Goal: Task Accomplishment & Management: Complete application form

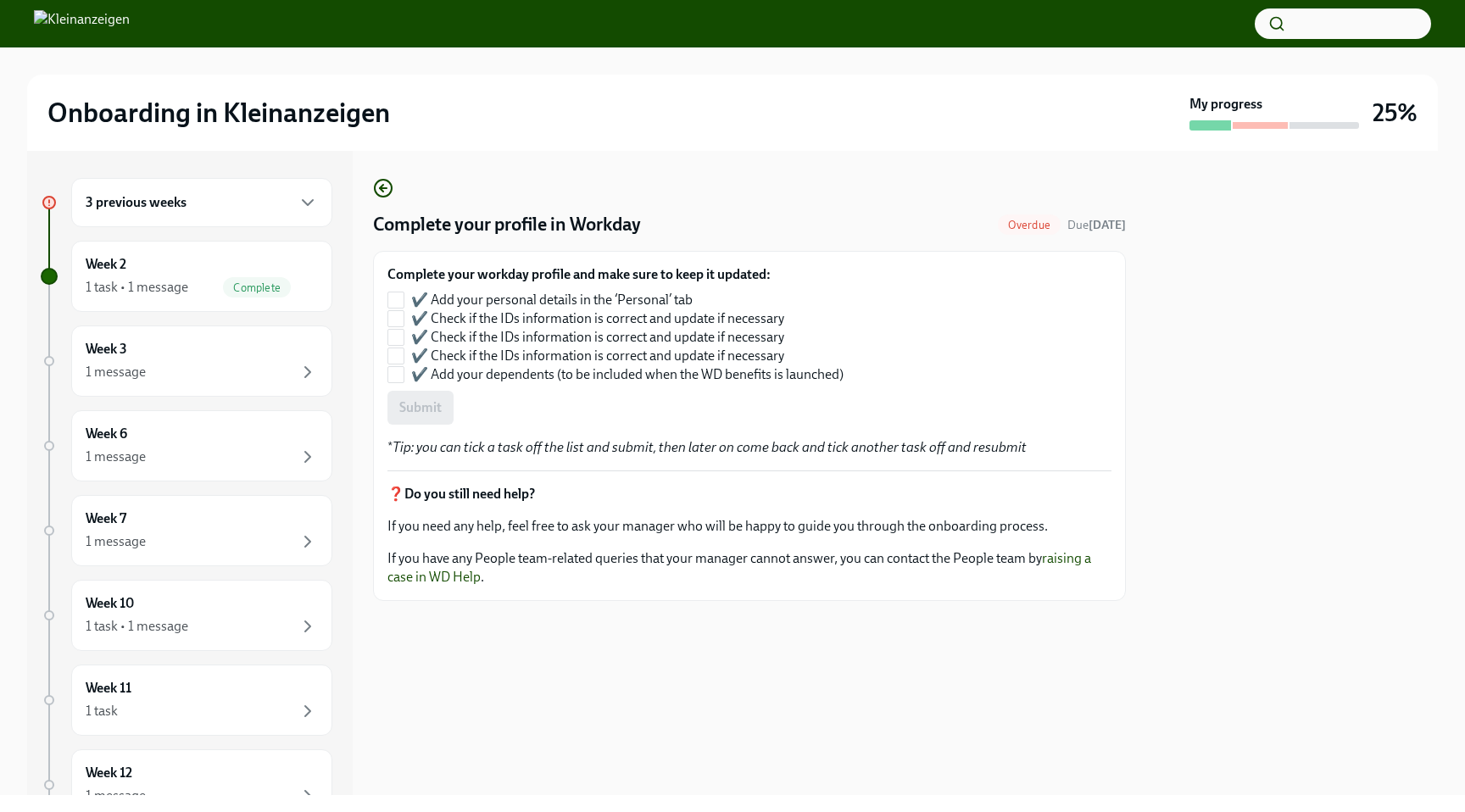
click at [228, 206] on div "3 previous weeks" at bounding box center [201, 202] width 232 height 21
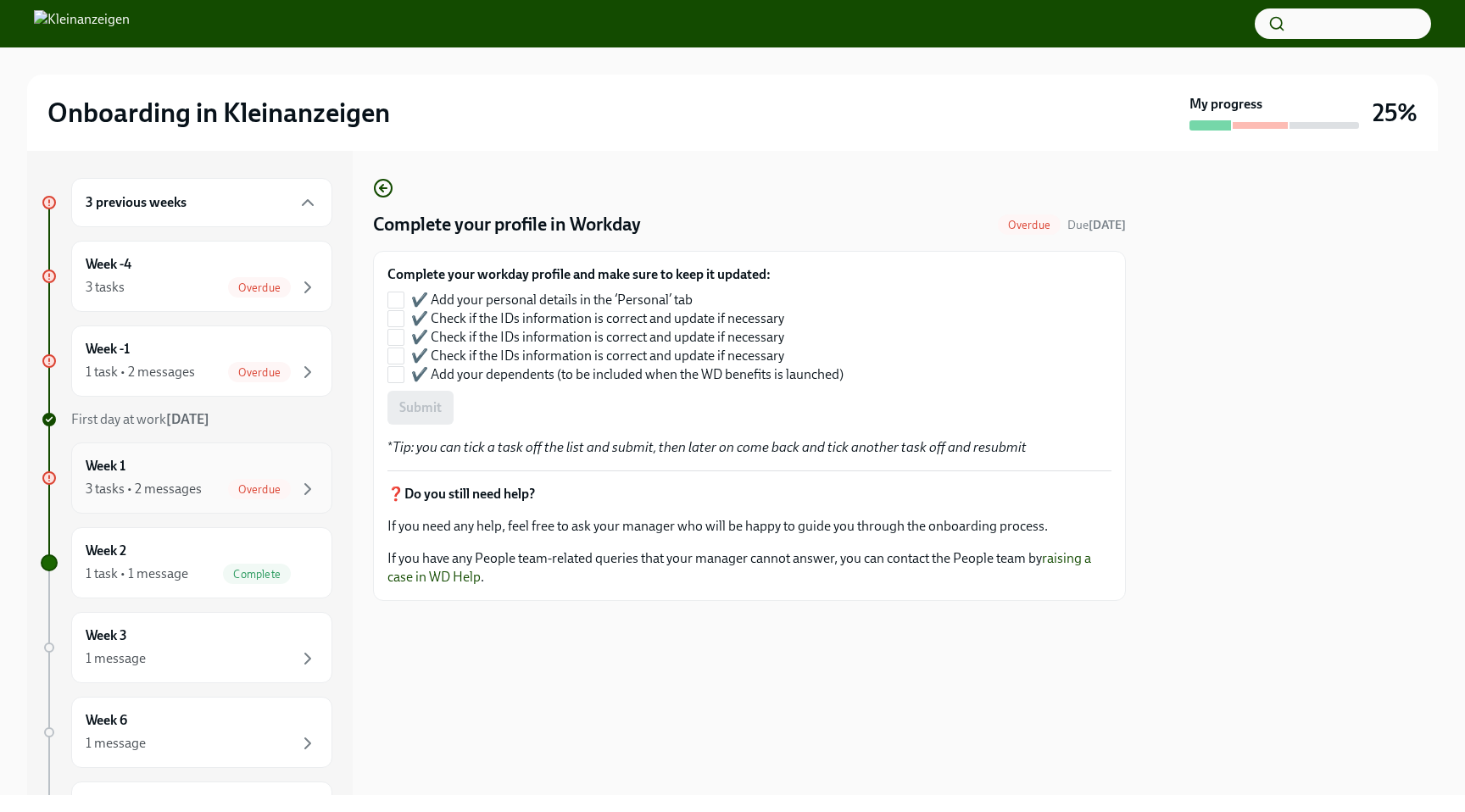
click at [289, 486] on span "Overdue" at bounding box center [259, 490] width 63 height 13
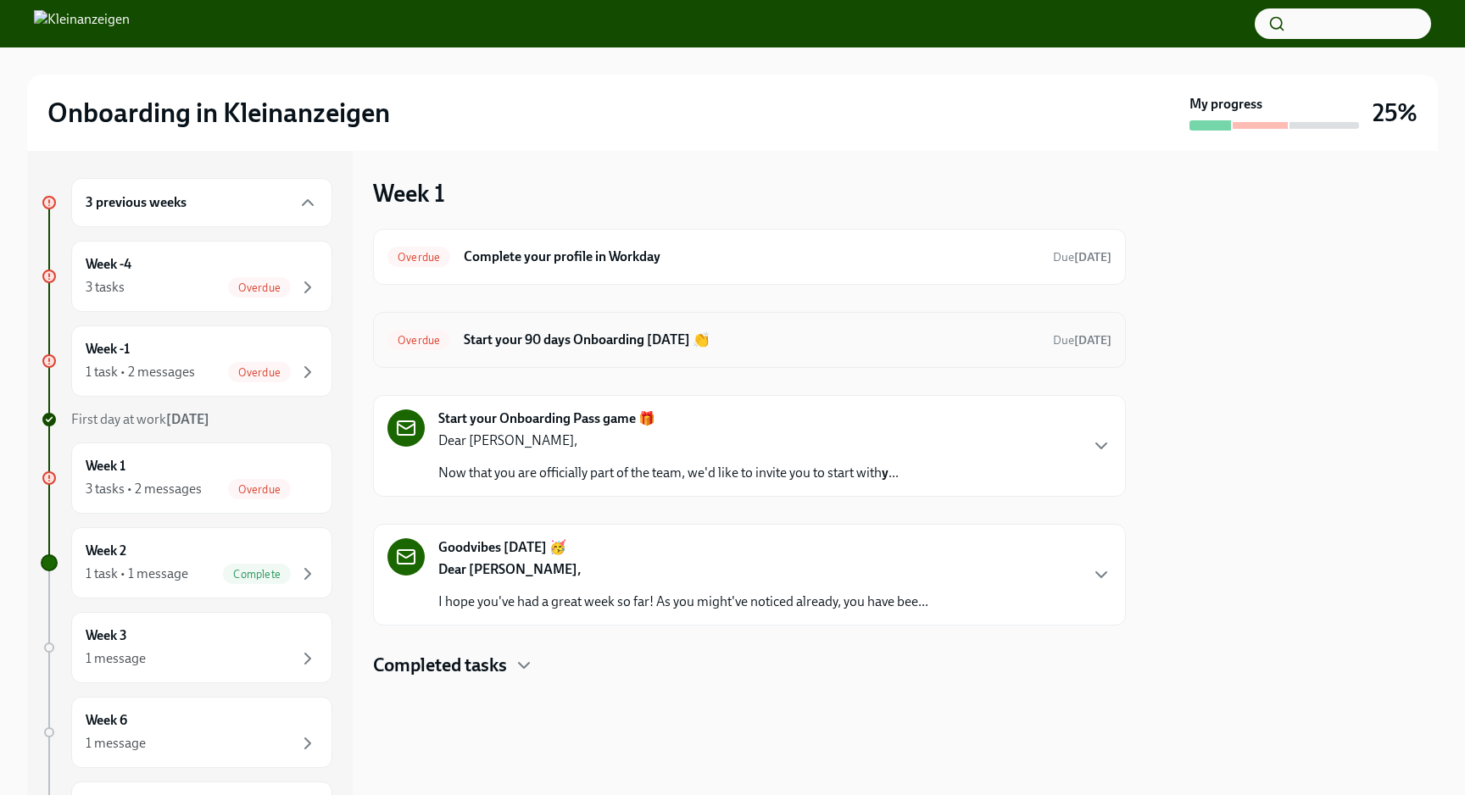
click at [683, 347] on h6 "Start your 90 days Onboarding [DATE] 👏" at bounding box center [751, 340] width 575 height 19
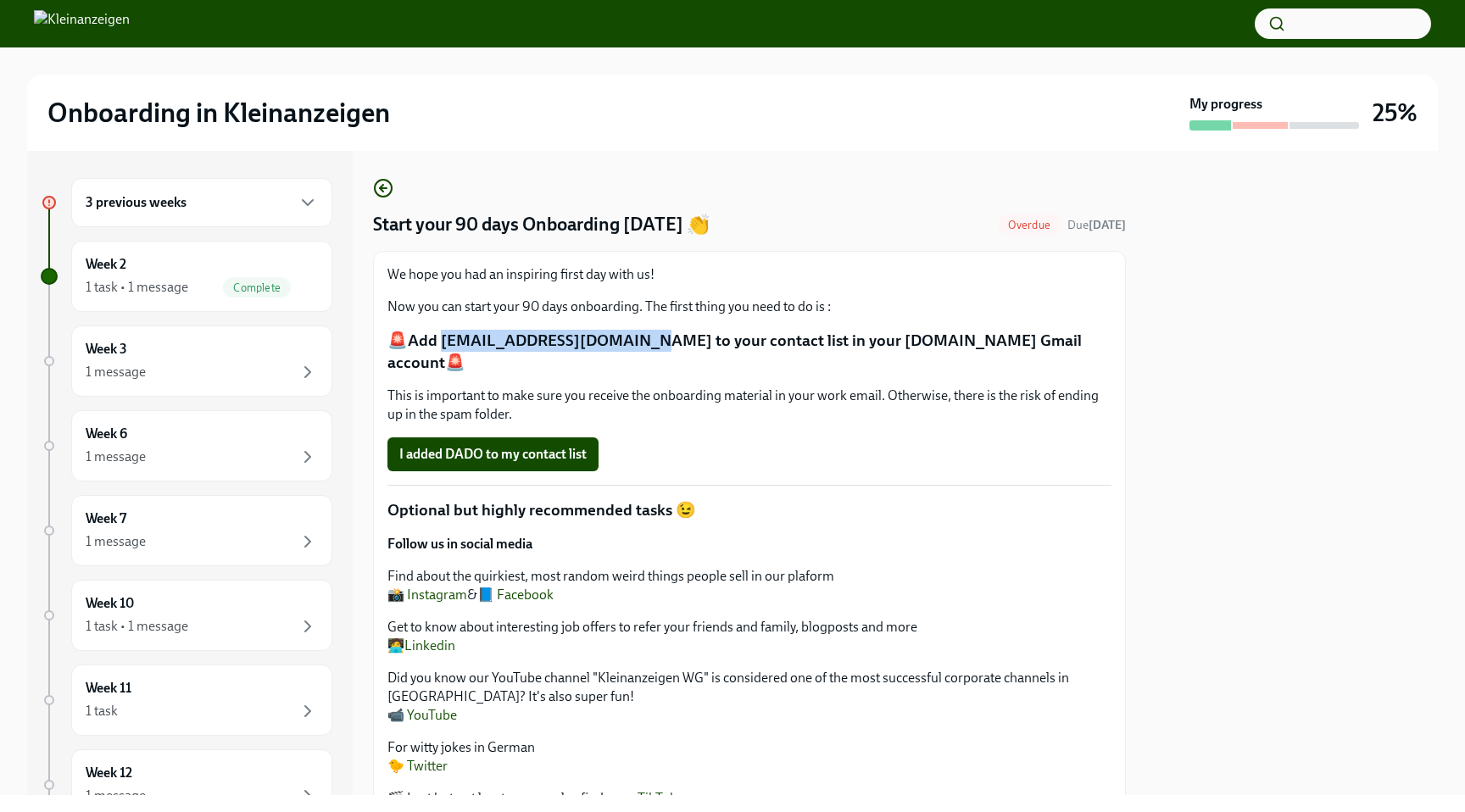
drag, startPoint x: 437, startPoint y: 344, endPoint x: 624, endPoint y: 344, distance: 187.0
click at [624, 344] on p "🚨Add [EMAIL_ADDRESS][DOMAIN_NAME] to your contact list in your [DOMAIN_NAME] Gm…" at bounding box center [749, 351] width 724 height 43
copy p "otifications@dadohr.com"
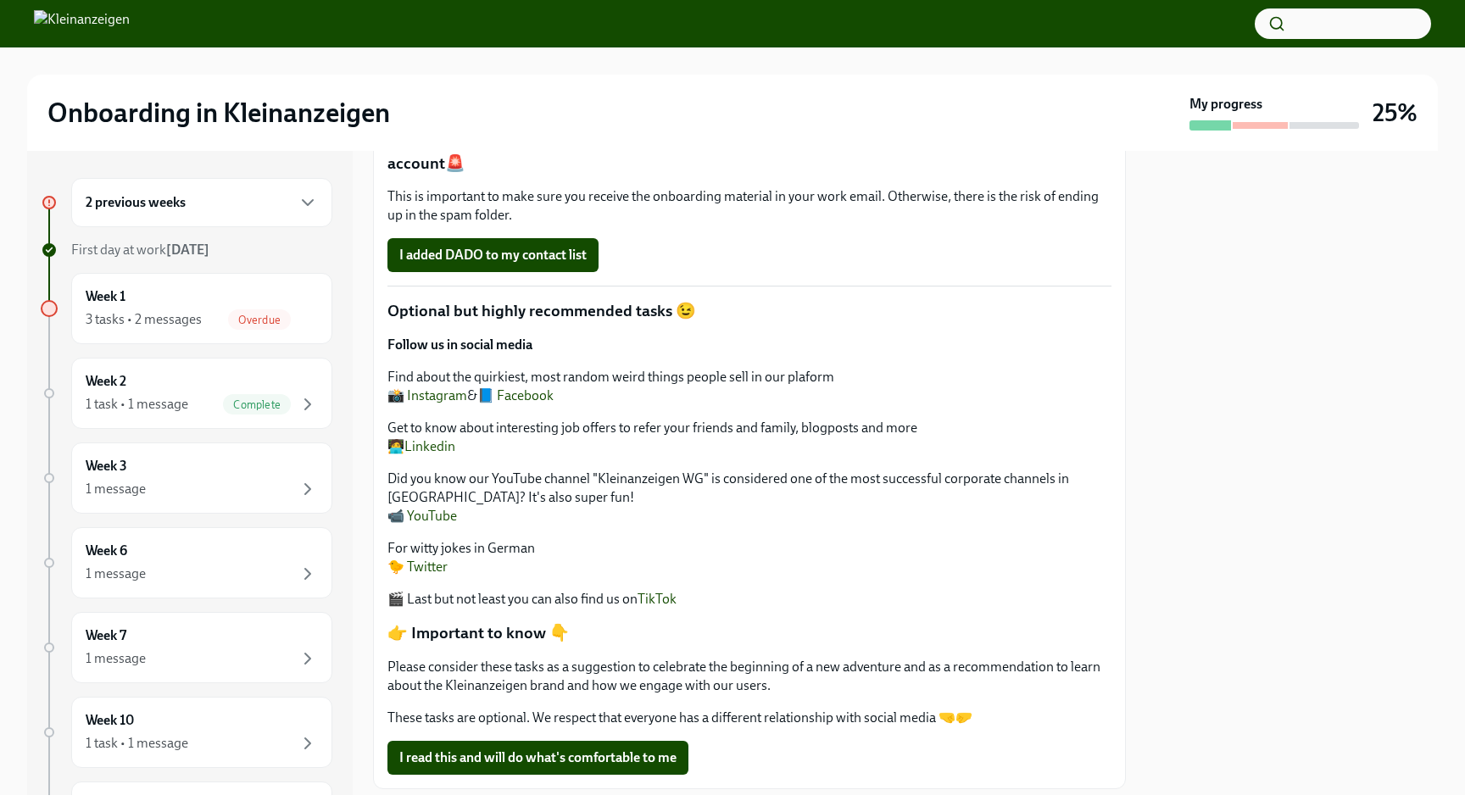
scroll to position [196, 0]
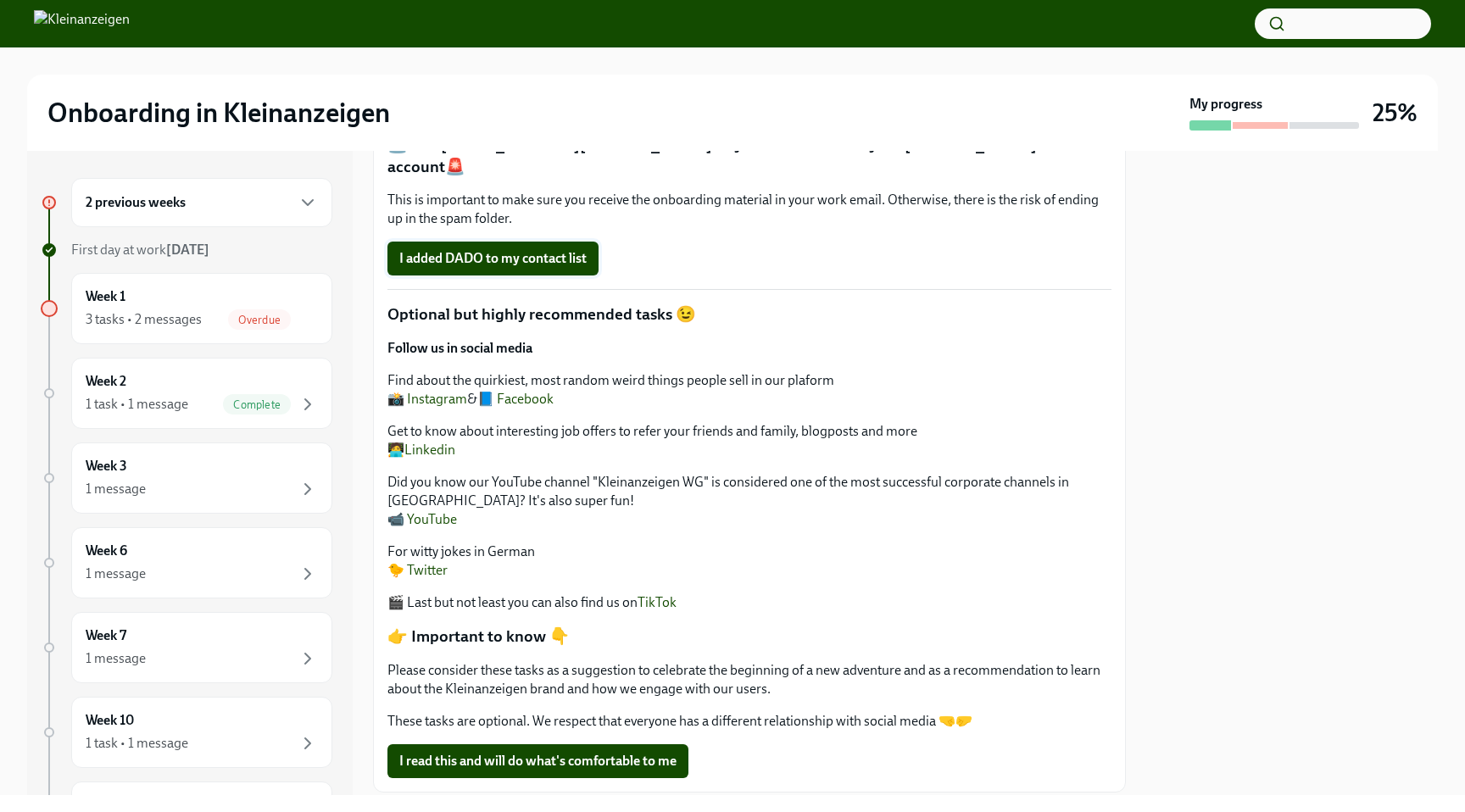
click at [566, 250] on span "I added DADO to my contact list" at bounding box center [493, 258] width 187 height 17
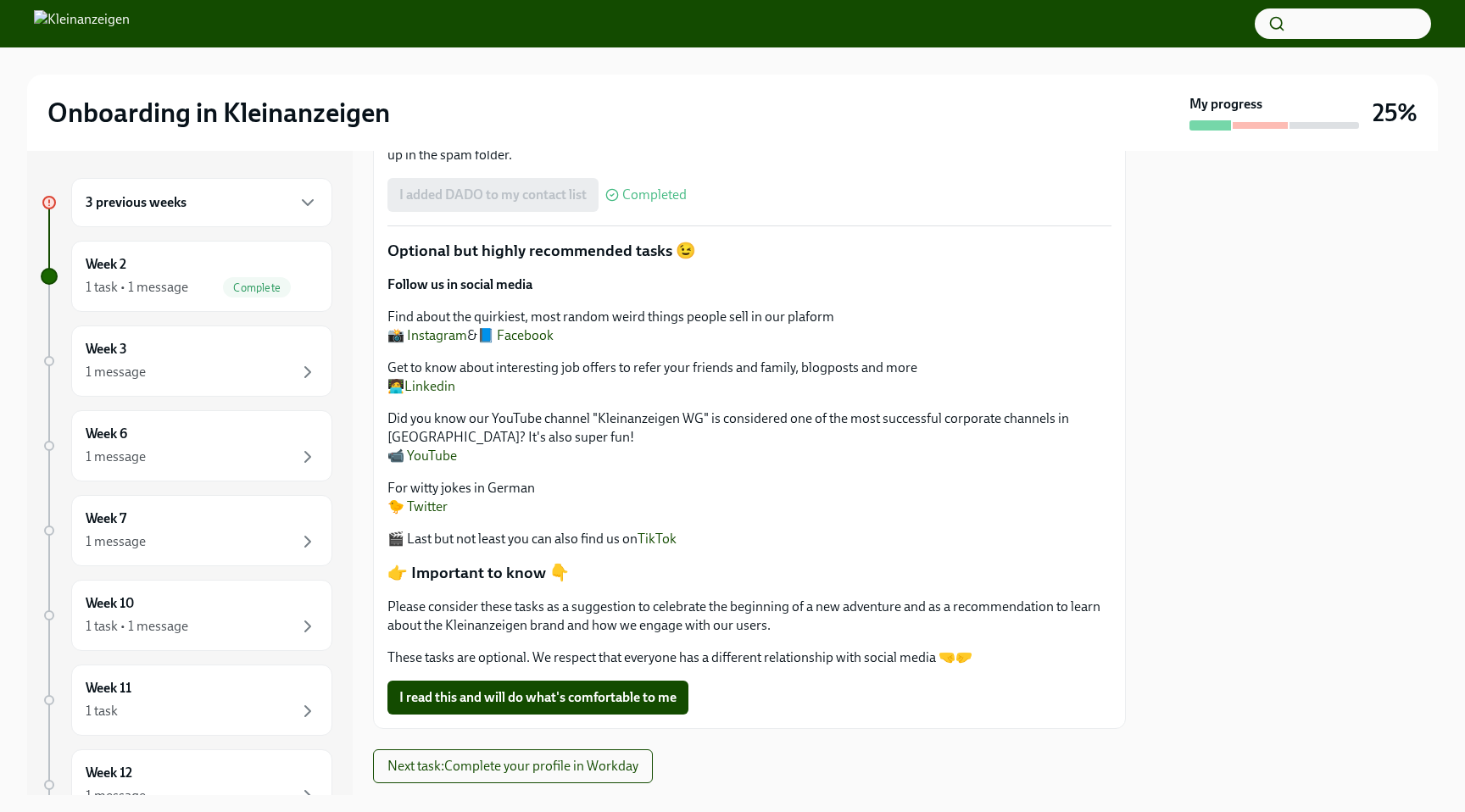
scroll to position [280, 0]
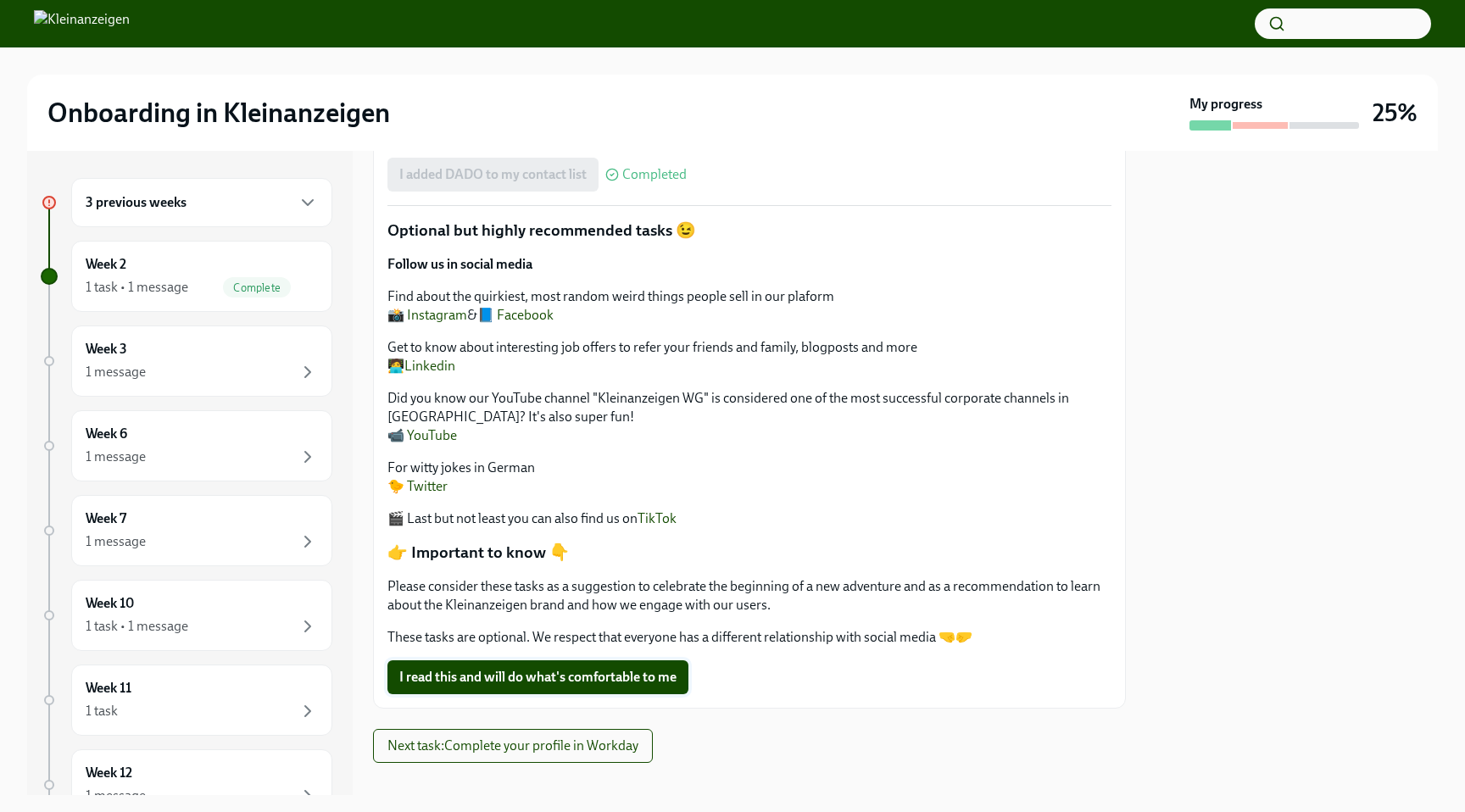
click at [594, 669] on span "I read this and will do what's comfortable to me" at bounding box center [538, 677] width 277 height 17
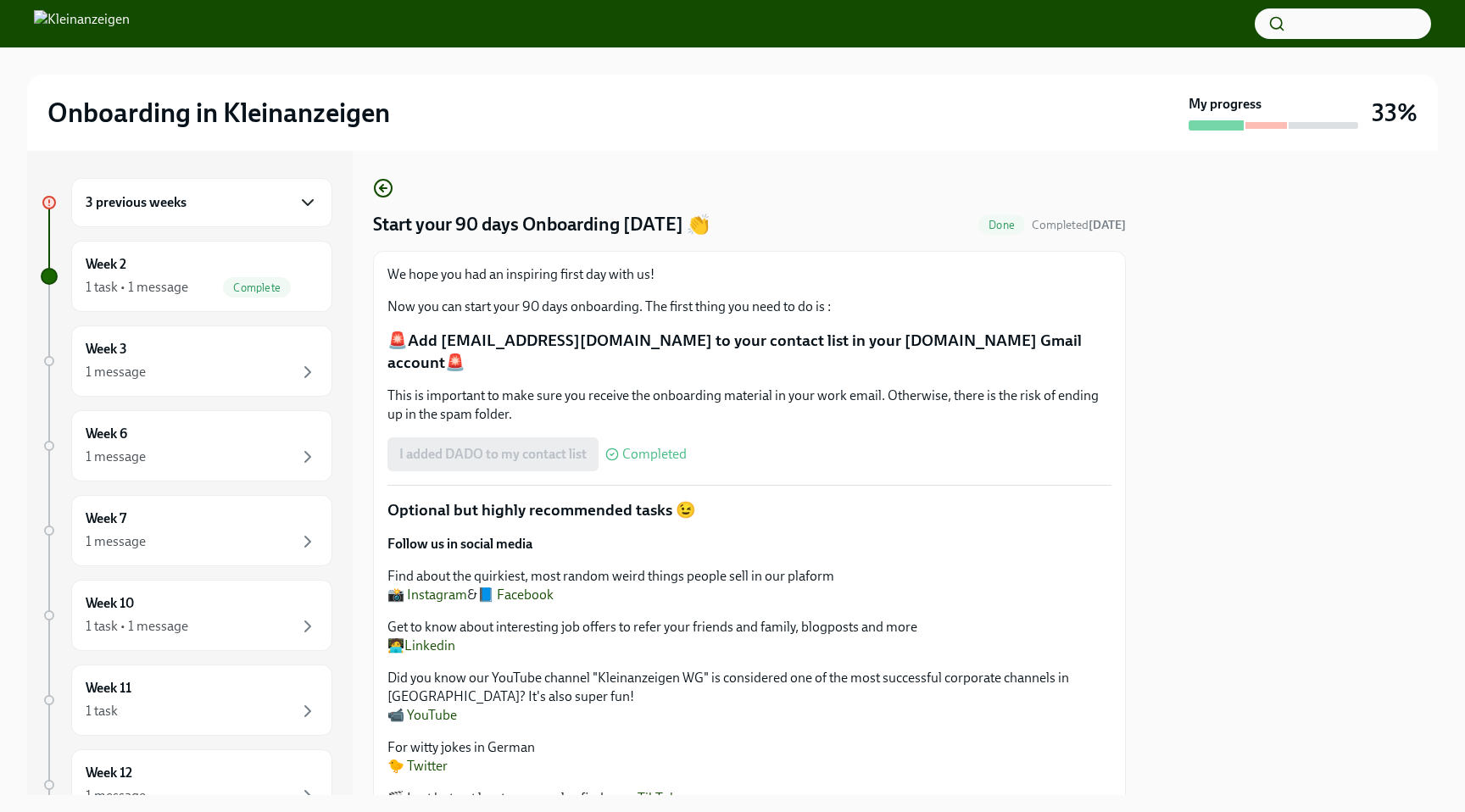
click at [311, 192] on icon "button" at bounding box center [308, 202] width 21 height 21
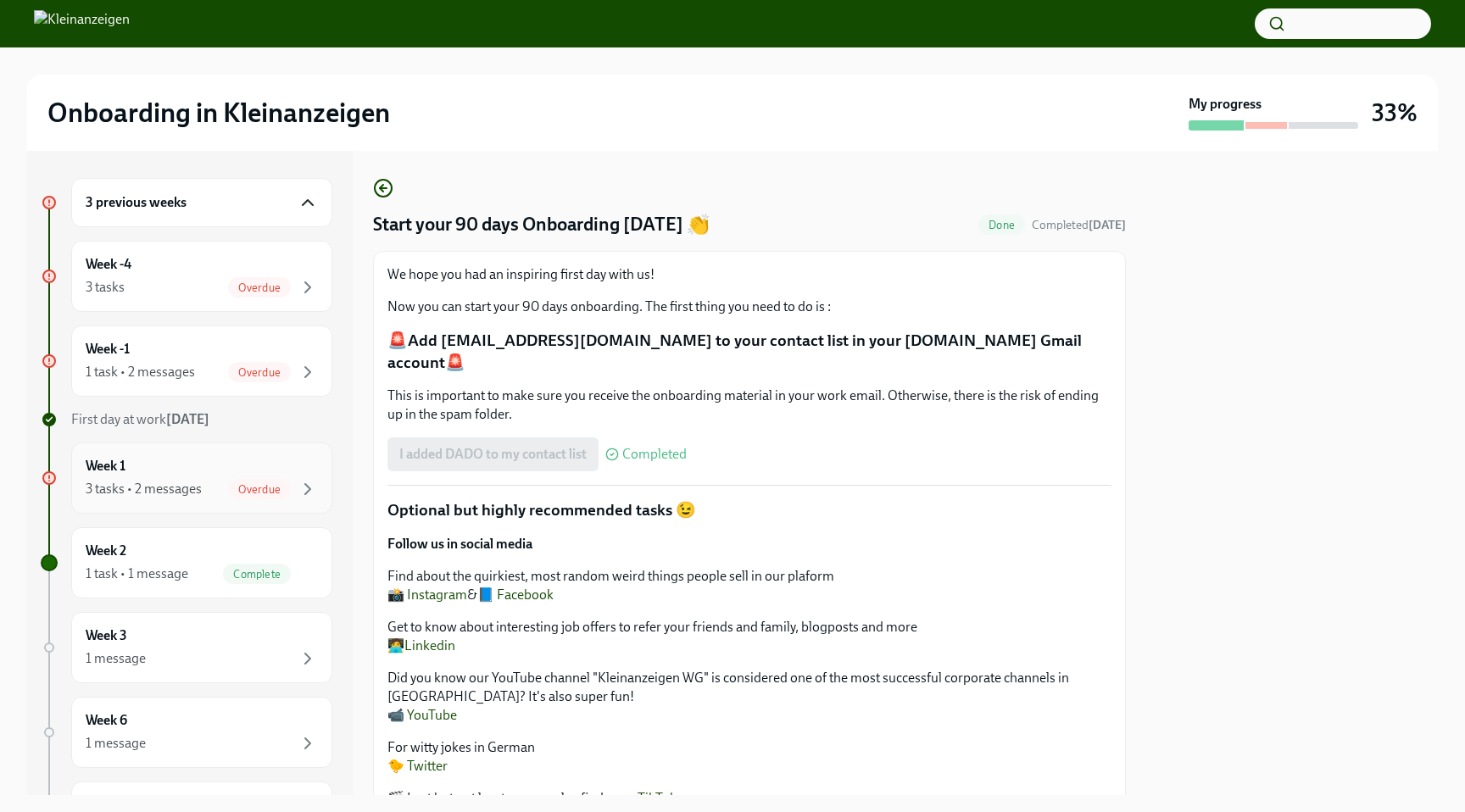
click at [222, 473] on div "Week 1 3 tasks • 2 messages Overdue" at bounding box center [201, 478] width 232 height 42
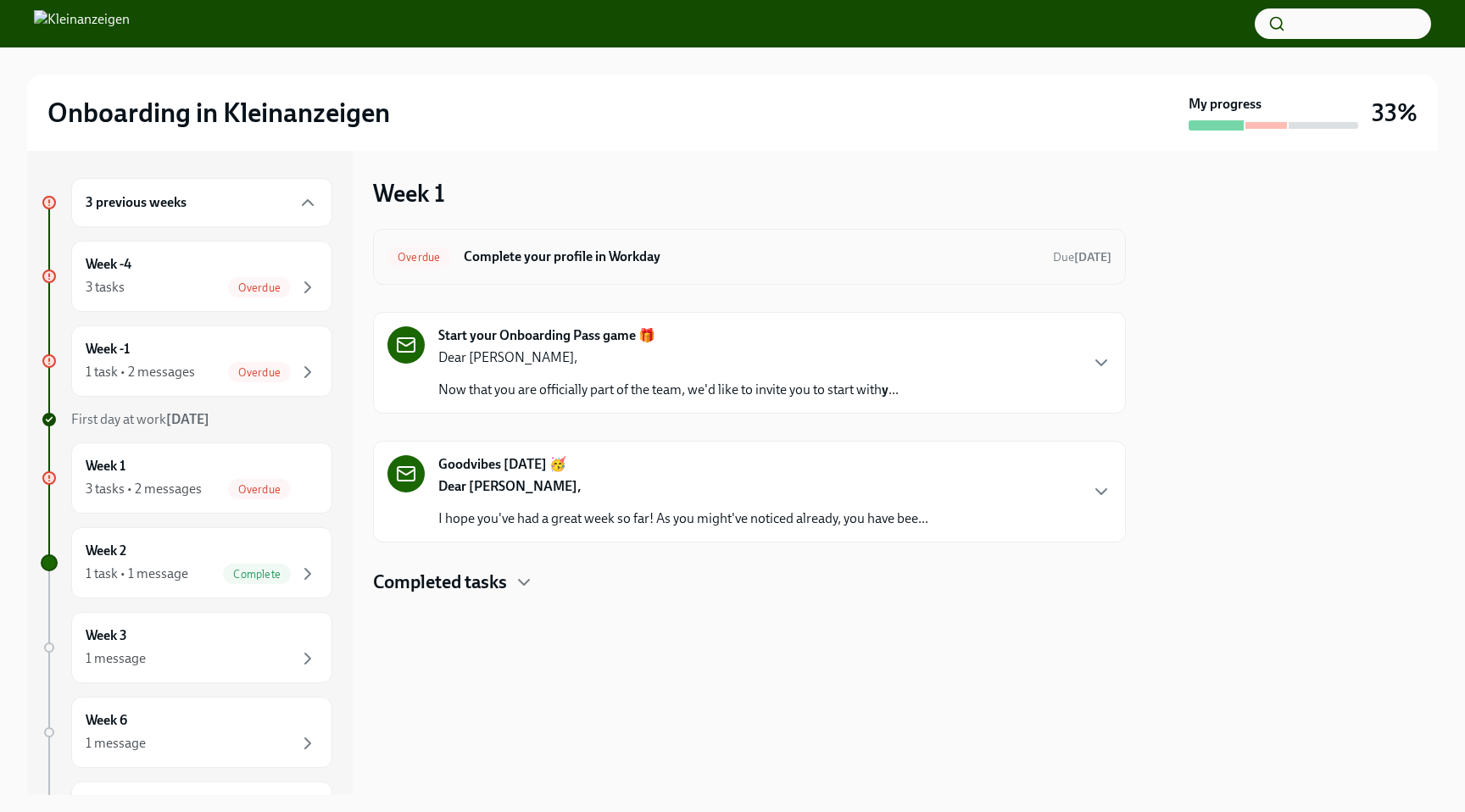
click at [588, 258] on h6 "Complete your profile in Workday" at bounding box center [751, 257] width 575 height 19
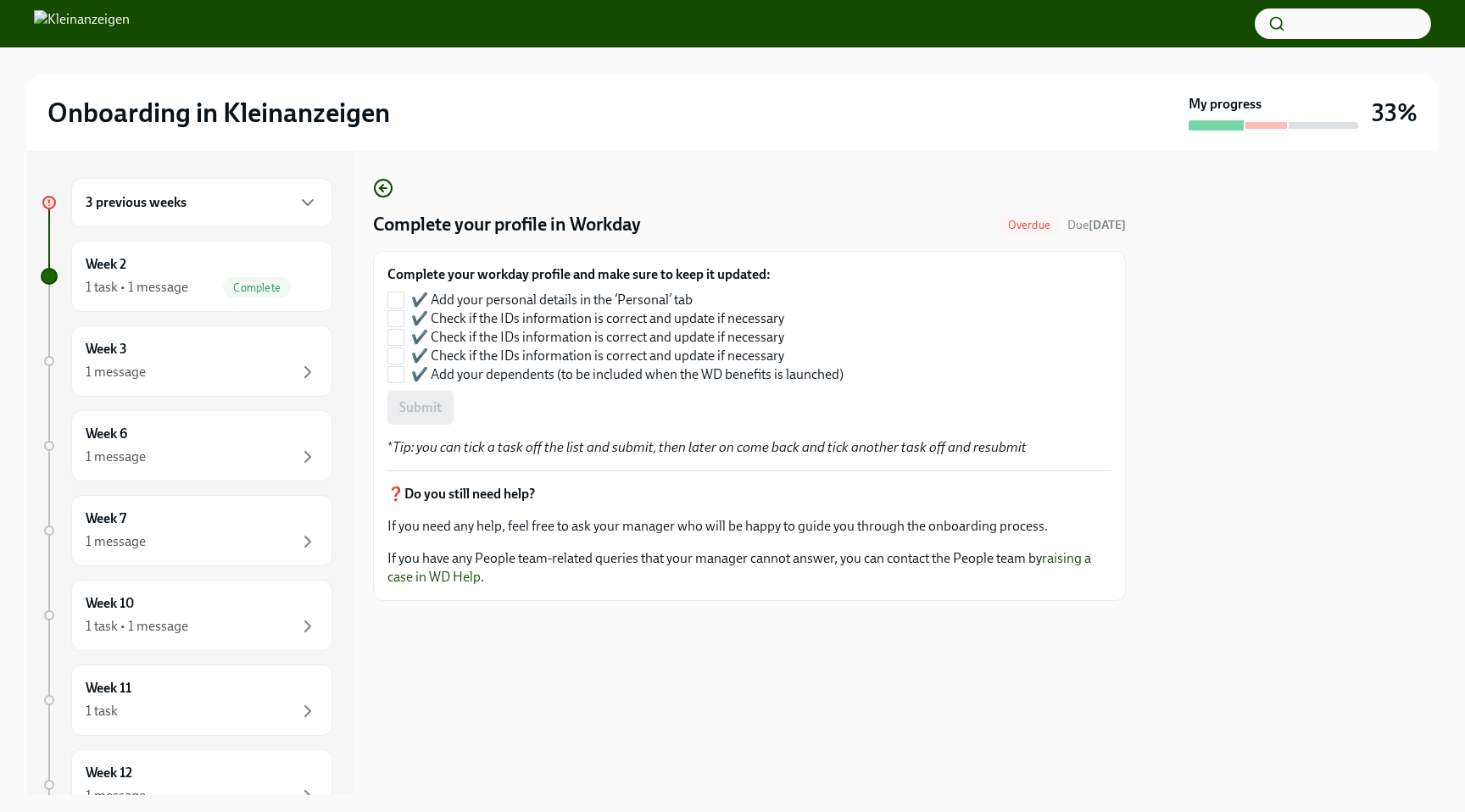
click at [183, 192] on div "3 previous weeks" at bounding box center [201, 202] width 232 height 21
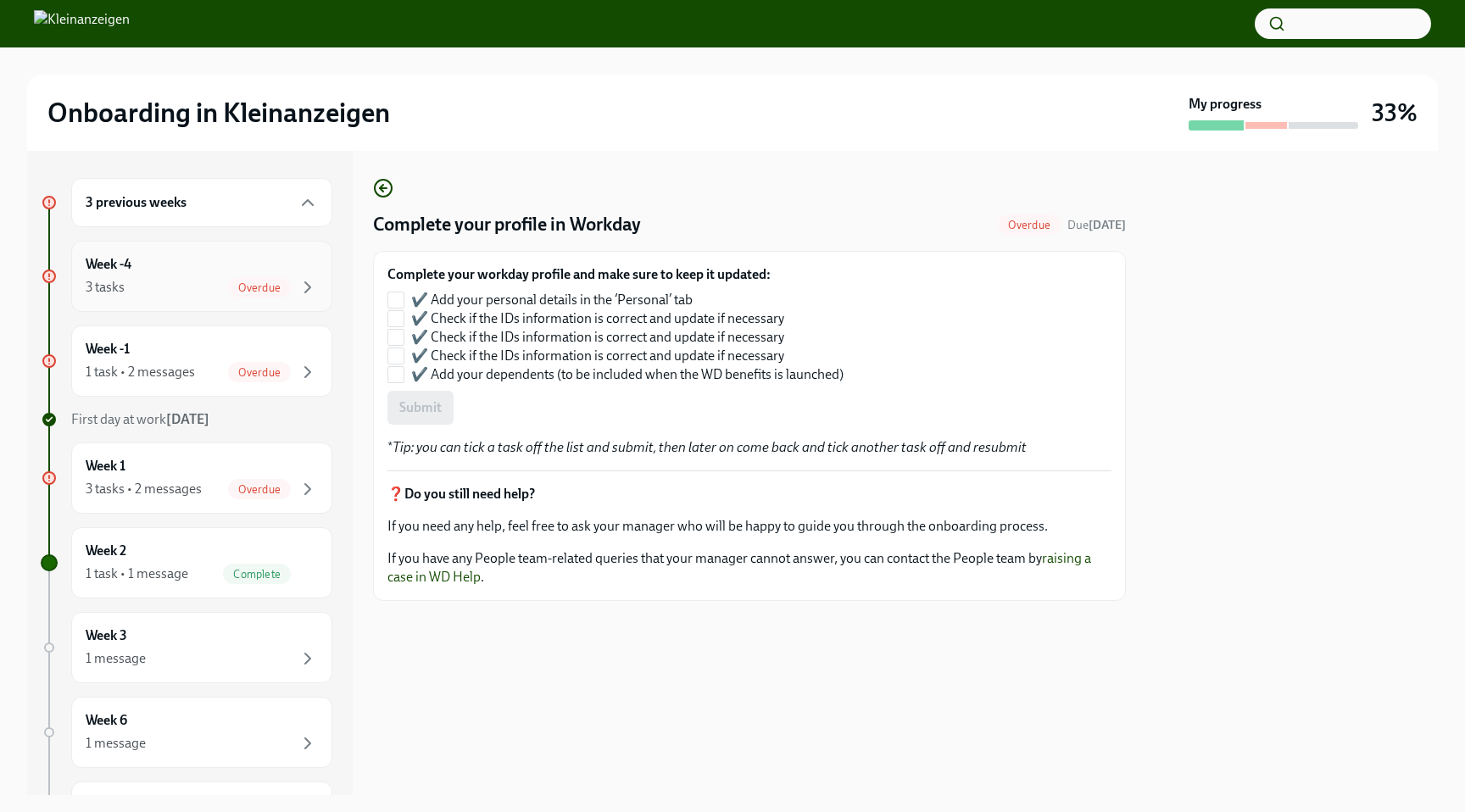
click at [164, 284] on div "3 tasks Overdue" at bounding box center [201, 288] width 232 height 21
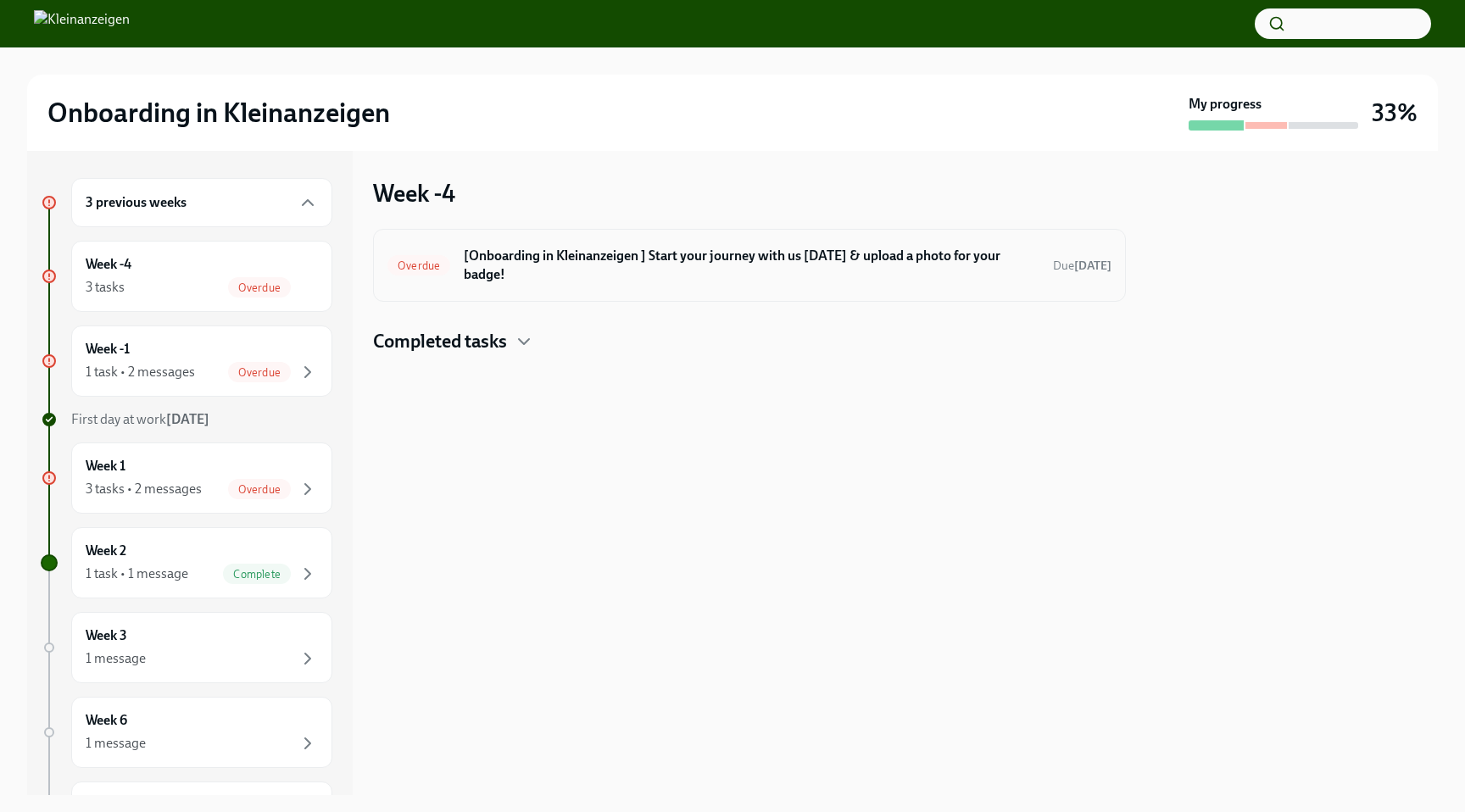
click at [768, 276] on div "Overdue [Onboarding in Kleinanzeigen ] Start your journey with us [DATE] & uplo…" at bounding box center [749, 265] width 753 height 73
click at [724, 258] on h6 "[Onboarding in Kleinanzeigen ] Start your journey with us [DATE] & upload a pho…" at bounding box center [751, 265] width 575 height 37
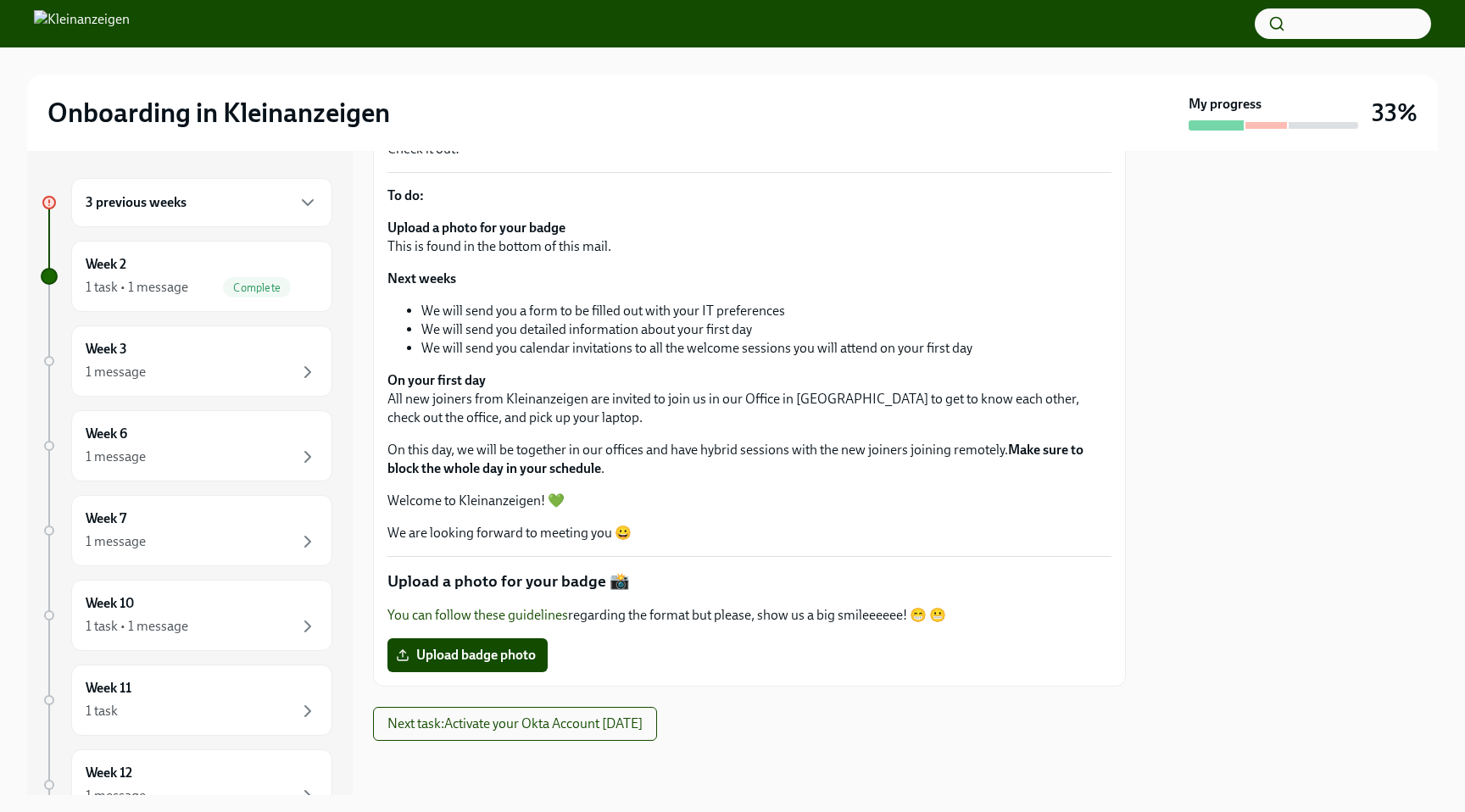
scroll to position [293, 0]
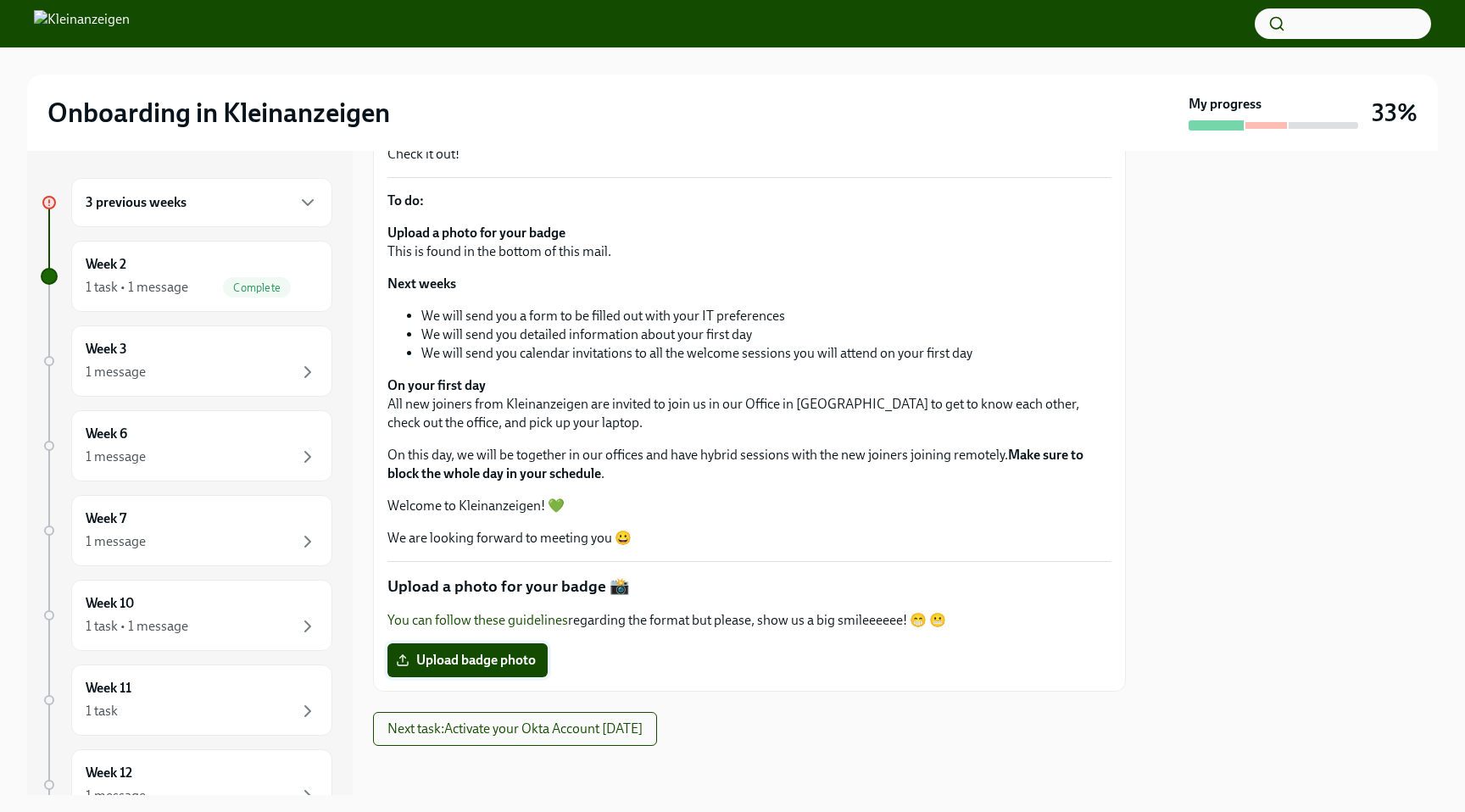
click at [504, 669] on label "Upload badge photo" at bounding box center [467, 660] width 160 height 34
click at [0, 0] on input "Upload badge photo" at bounding box center [0, 0] width 0 height 0
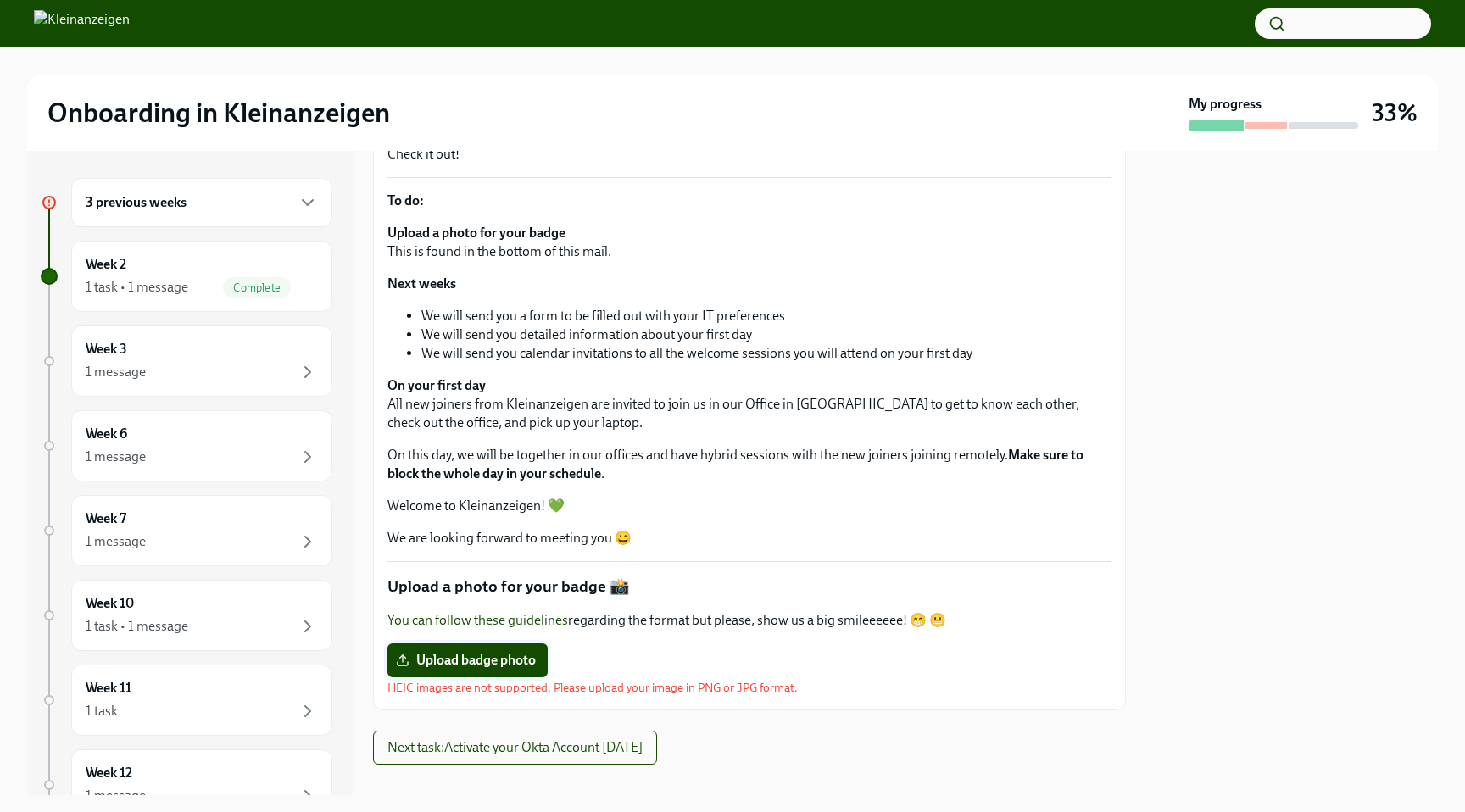
click at [485, 654] on span "Upload badge photo" at bounding box center [467, 660] width 137 height 17
click at [0, 0] on input "Upload badge photo" at bounding box center [0, 0] width 0 height 0
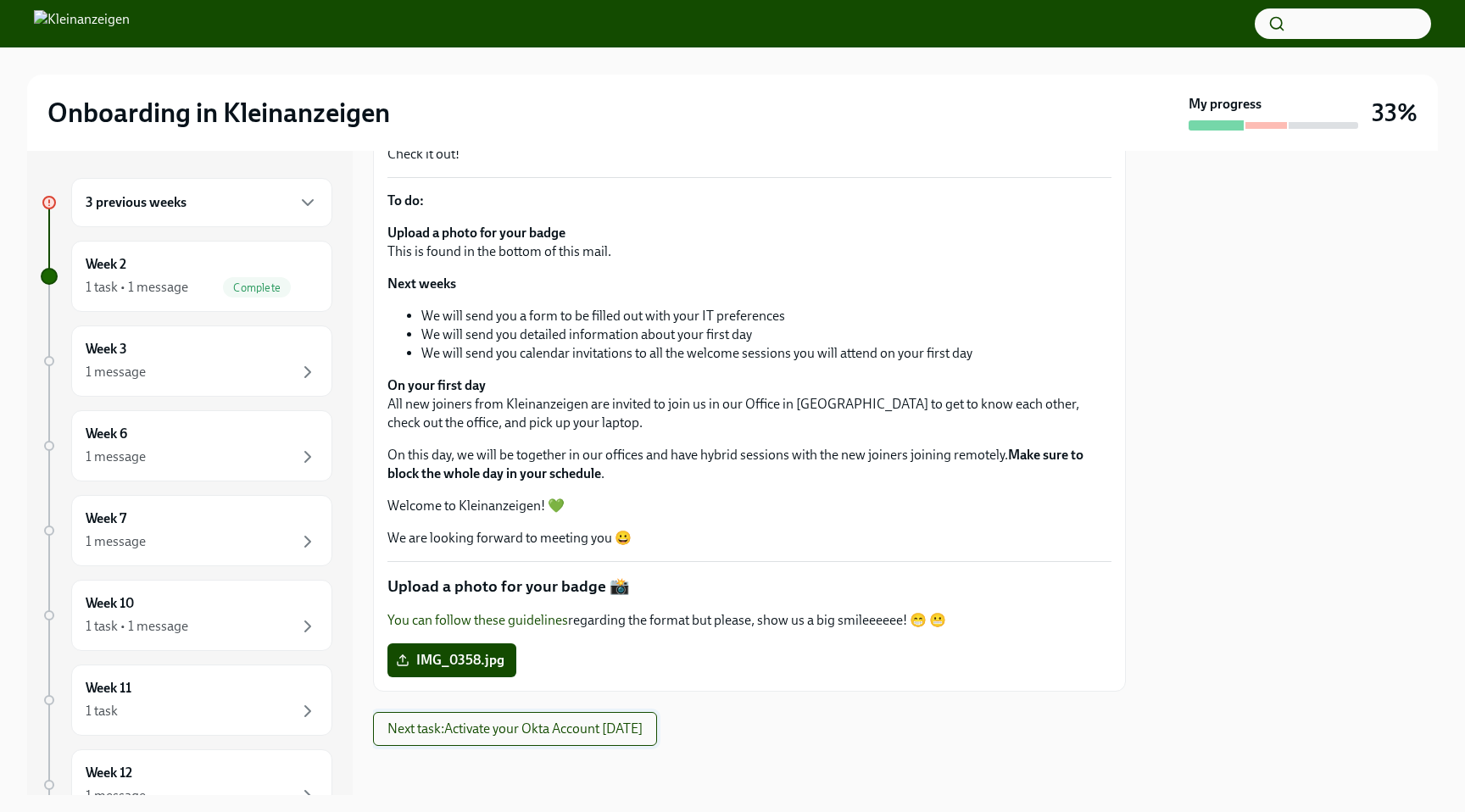
scroll to position [283, 0]
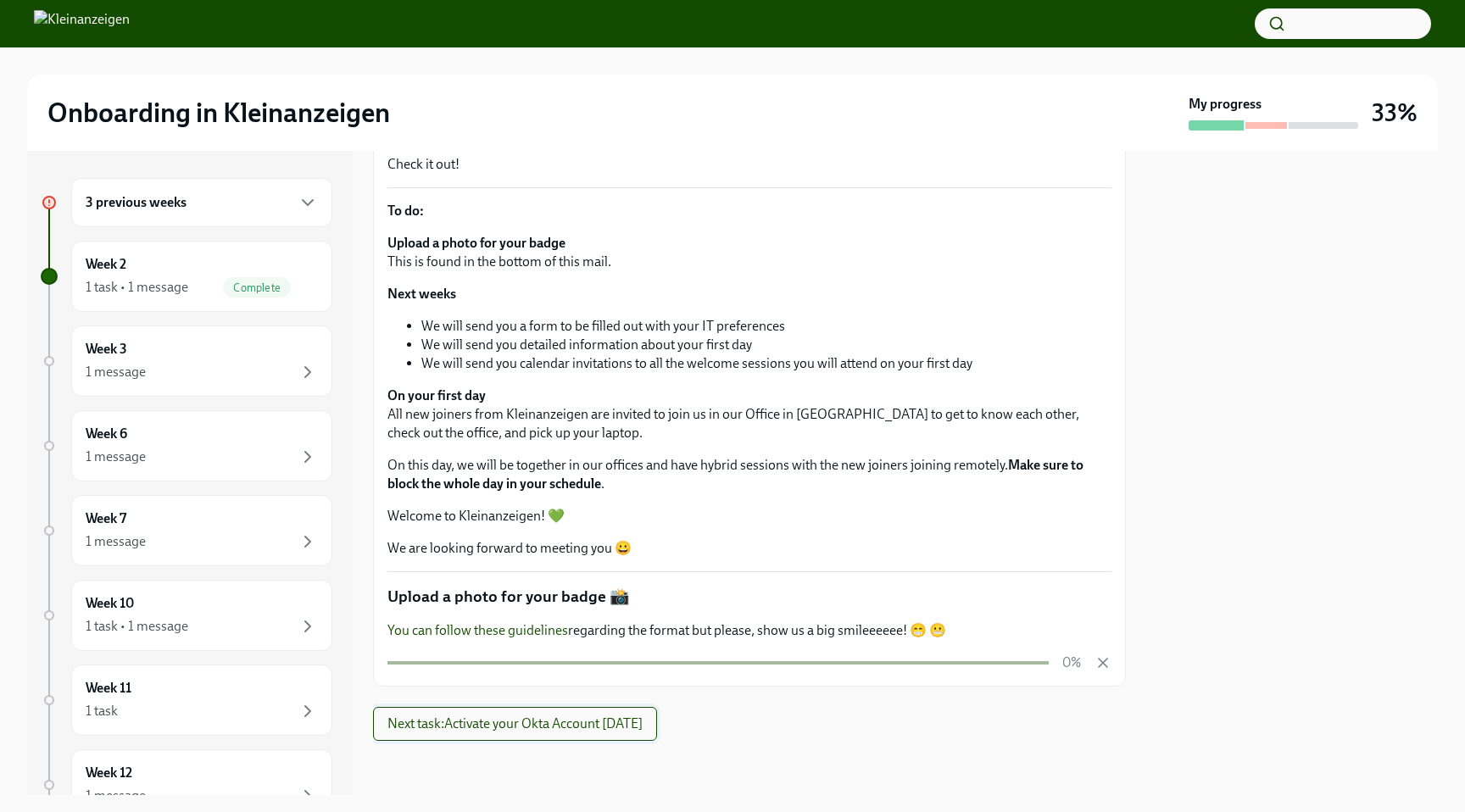
click at [588, 733] on button "Next task : Activate your Okta Account [DATE]" at bounding box center [514, 724] width 284 height 34
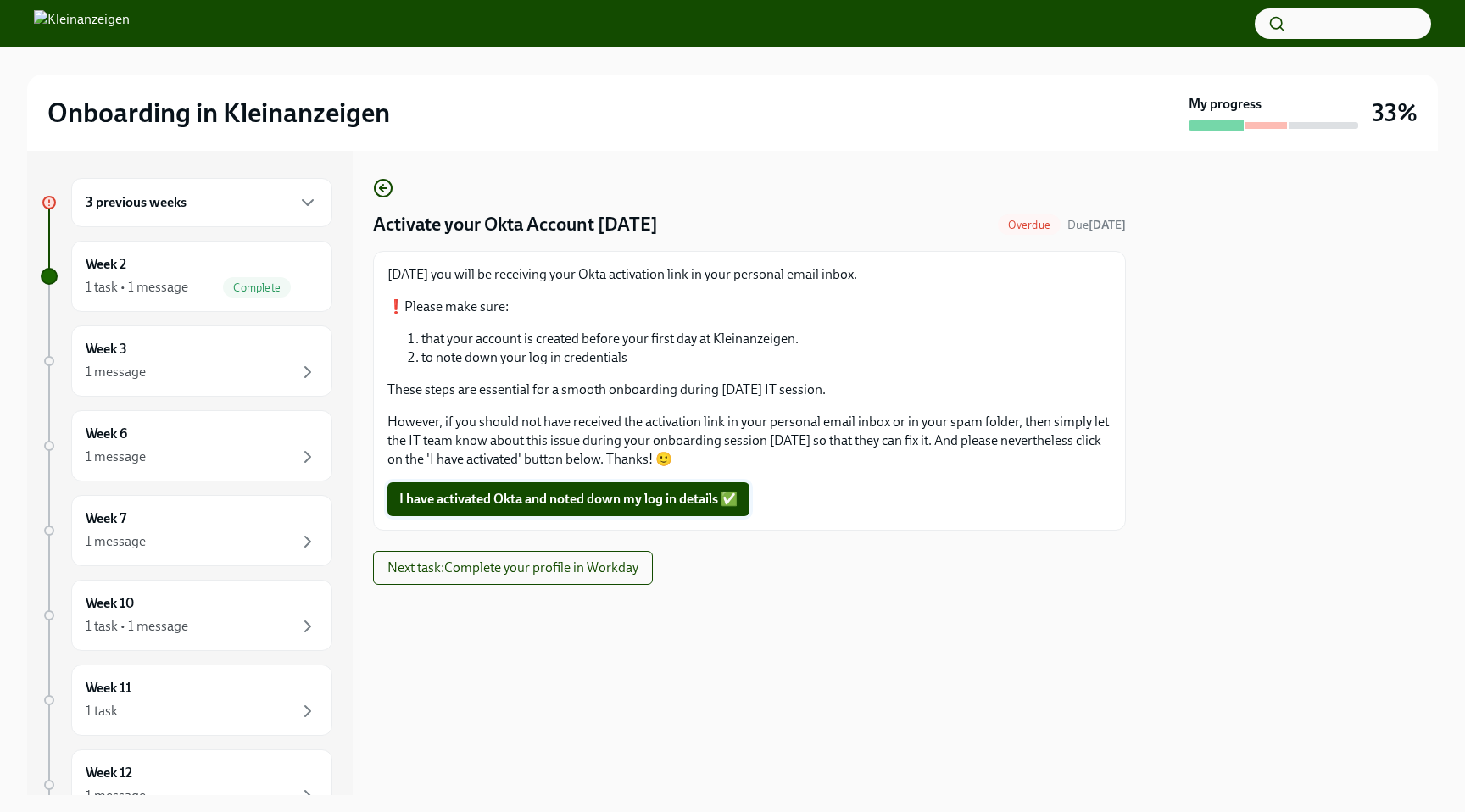
click at [572, 502] on span "I have activated Okta and noted down my log in details ✅" at bounding box center [568, 499] width 338 height 17
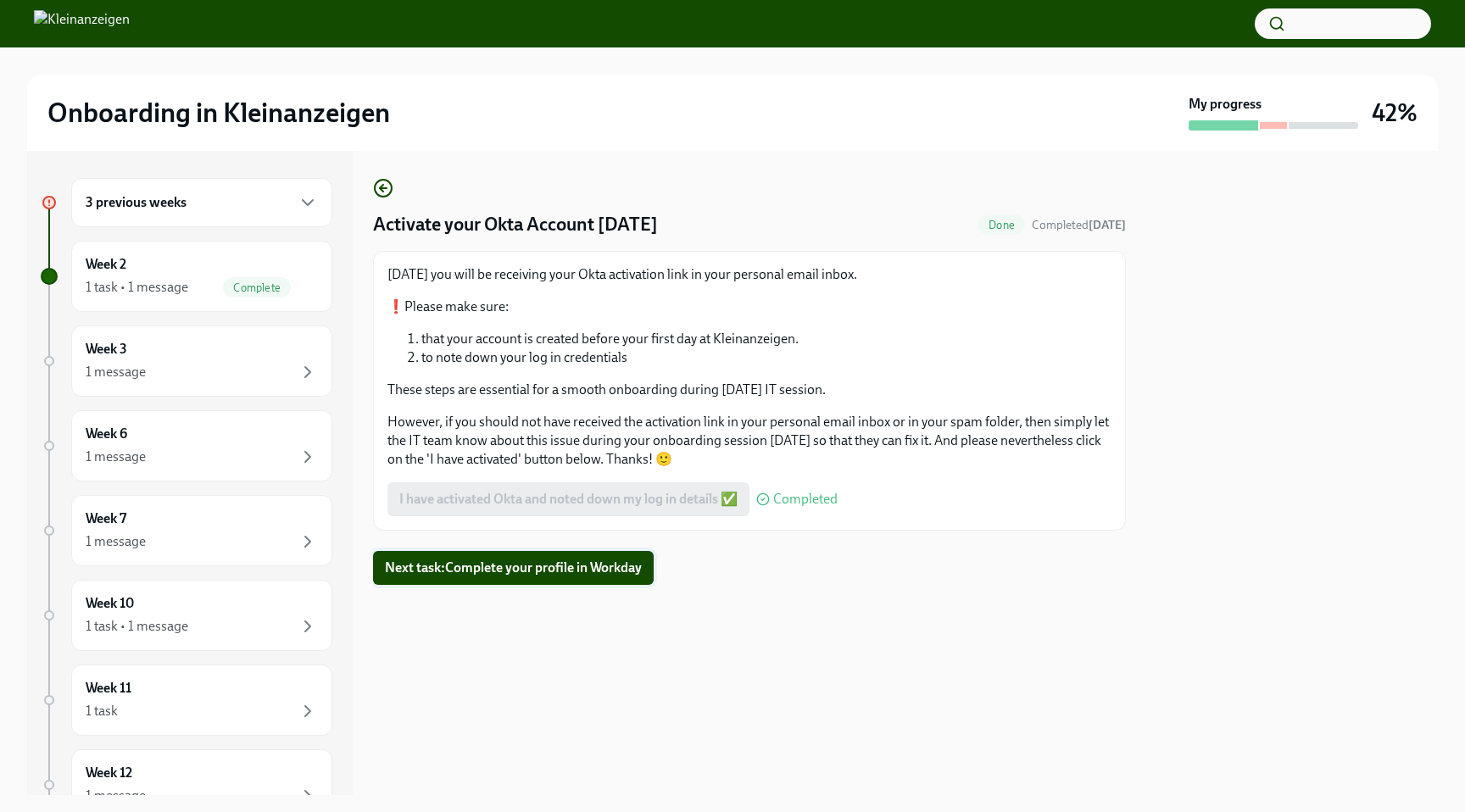
click at [593, 568] on span "Next task : Complete your profile in Workday" at bounding box center [513, 568] width 257 height 17
